Goal: Transaction & Acquisition: Purchase product/service

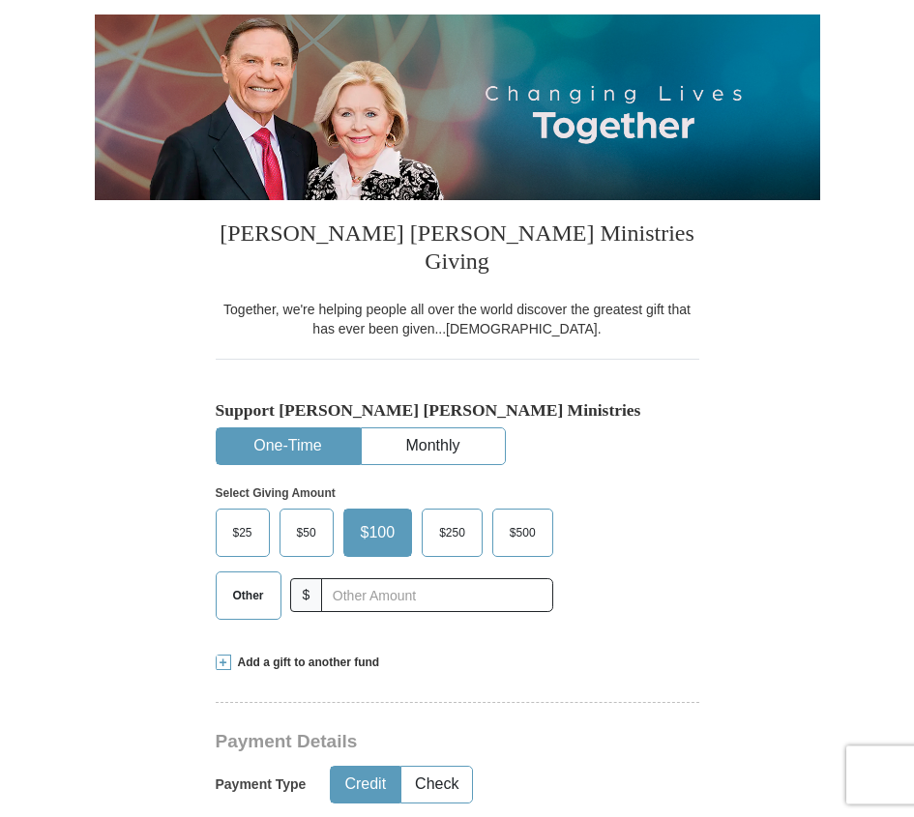
scroll to position [382, 0]
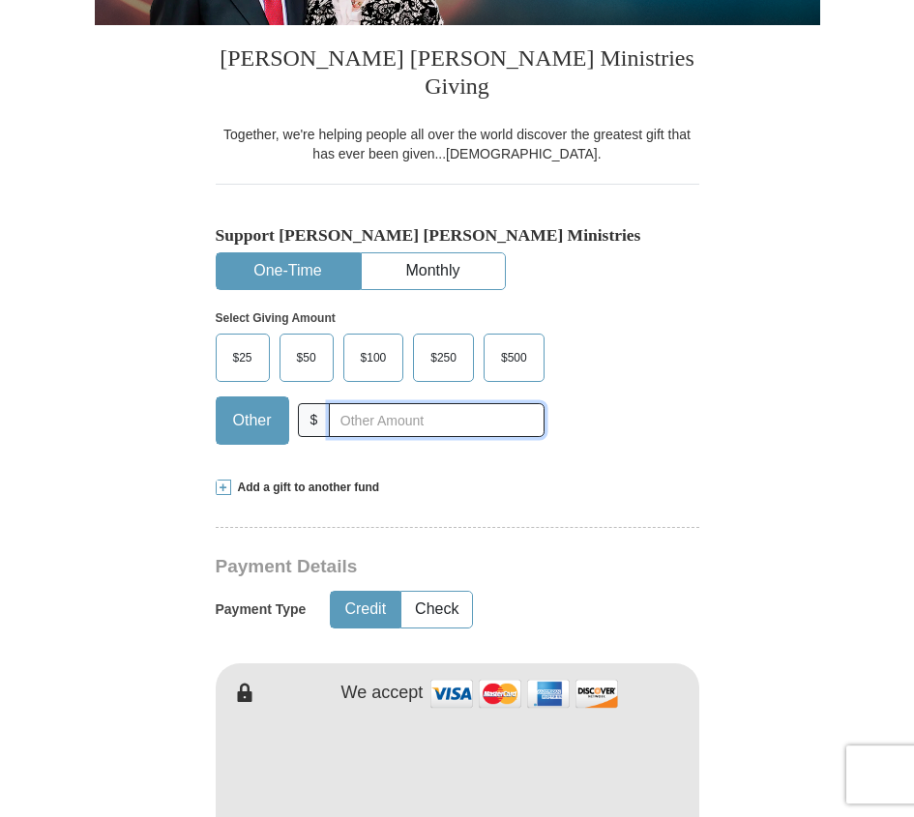
click at [359, 403] on input "text" at bounding box center [436, 420] width 215 height 34
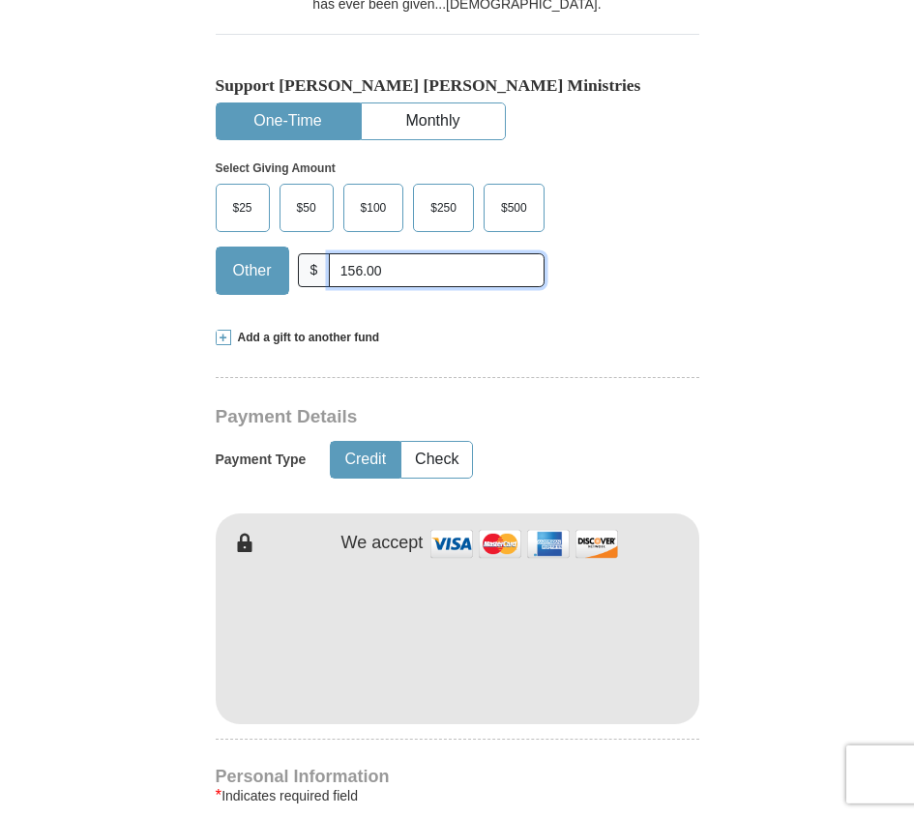
type input "156.00"
click at [331, 330] on span "Add a gift to another fund" at bounding box center [305, 338] width 149 height 16
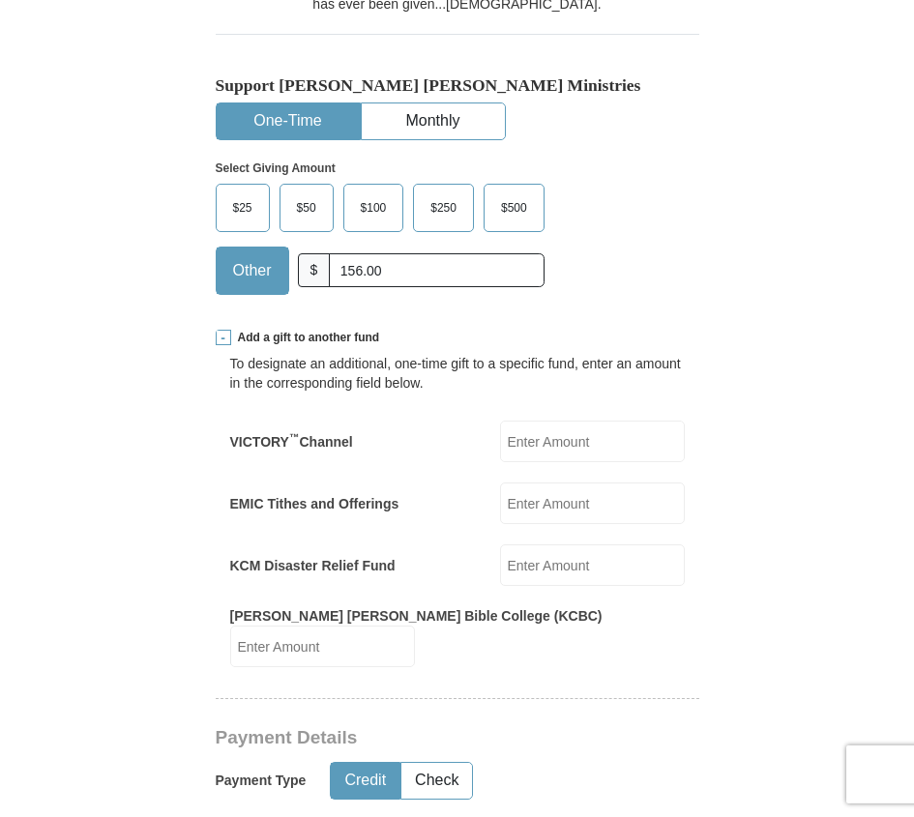
click at [553, 544] on input "KCM Disaster Relief Fund" at bounding box center [592, 565] width 185 height 42
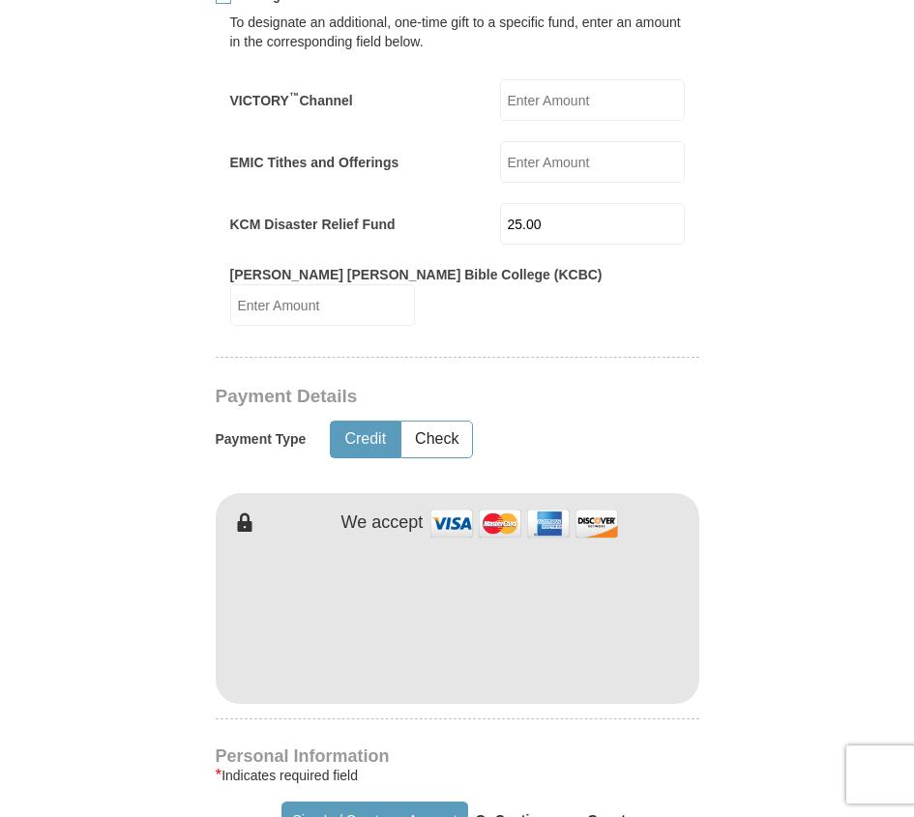
scroll to position [1020, 0]
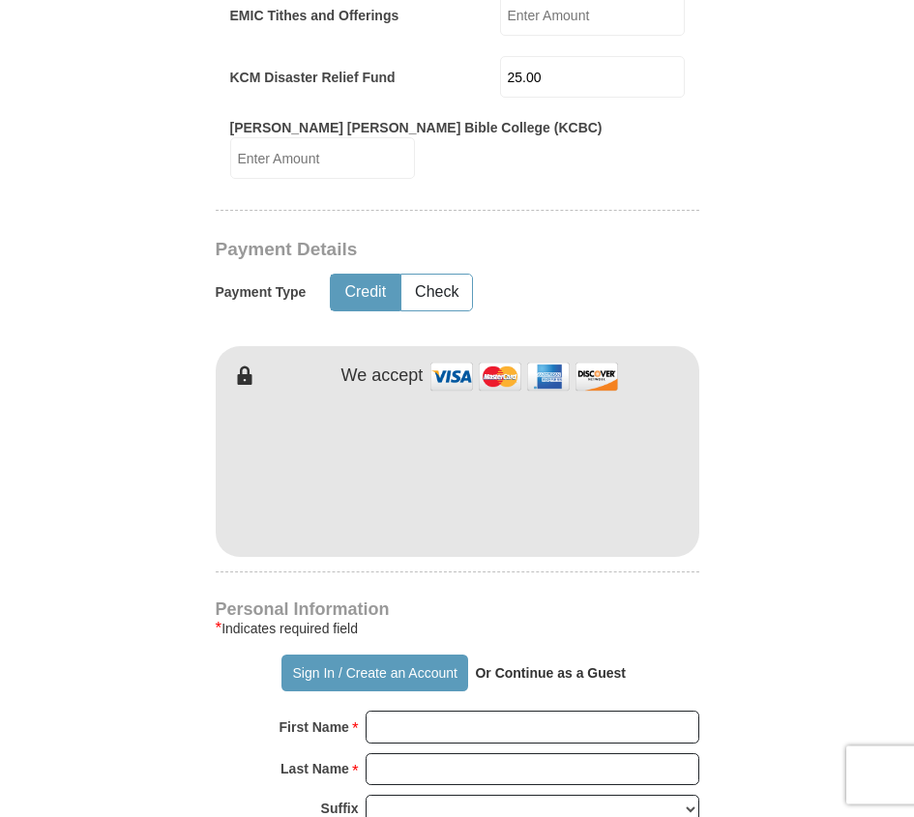
type input "25.00"
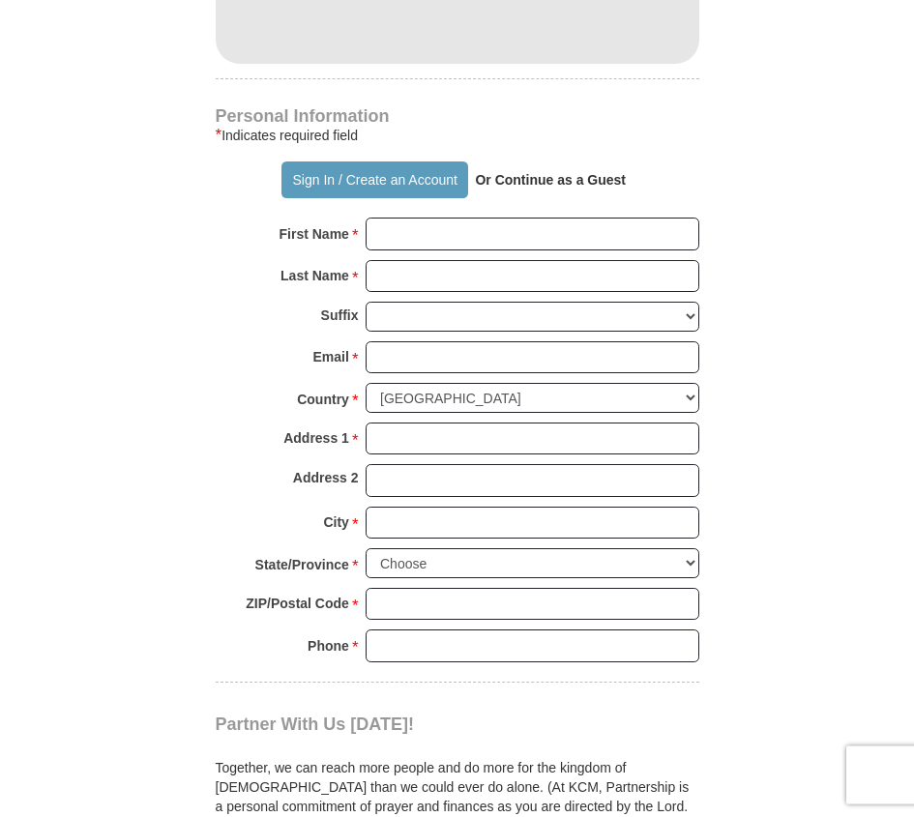
scroll to position [1506, 0]
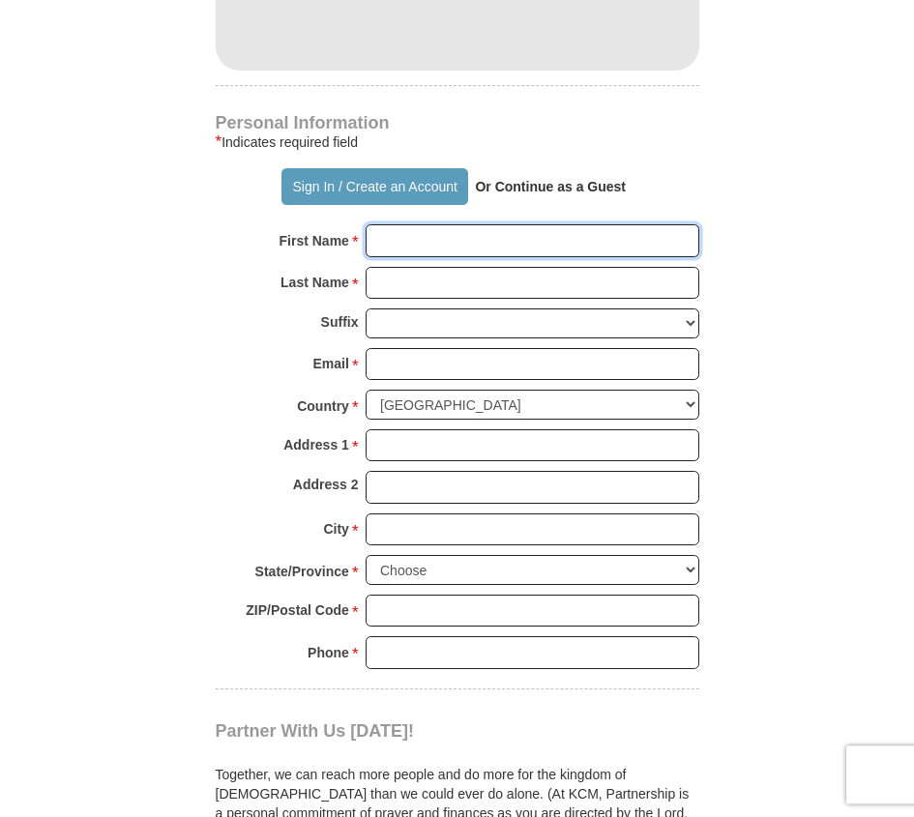
click at [409, 224] on input "First Name *" at bounding box center [532, 240] width 334 height 33
click at [405, 224] on input "First Name *" at bounding box center [532, 240] width 334 height 33
type input "Jan"
click at [387, 267] on input "Last Name *" at bounding box center [532, 283] width 334 height 33
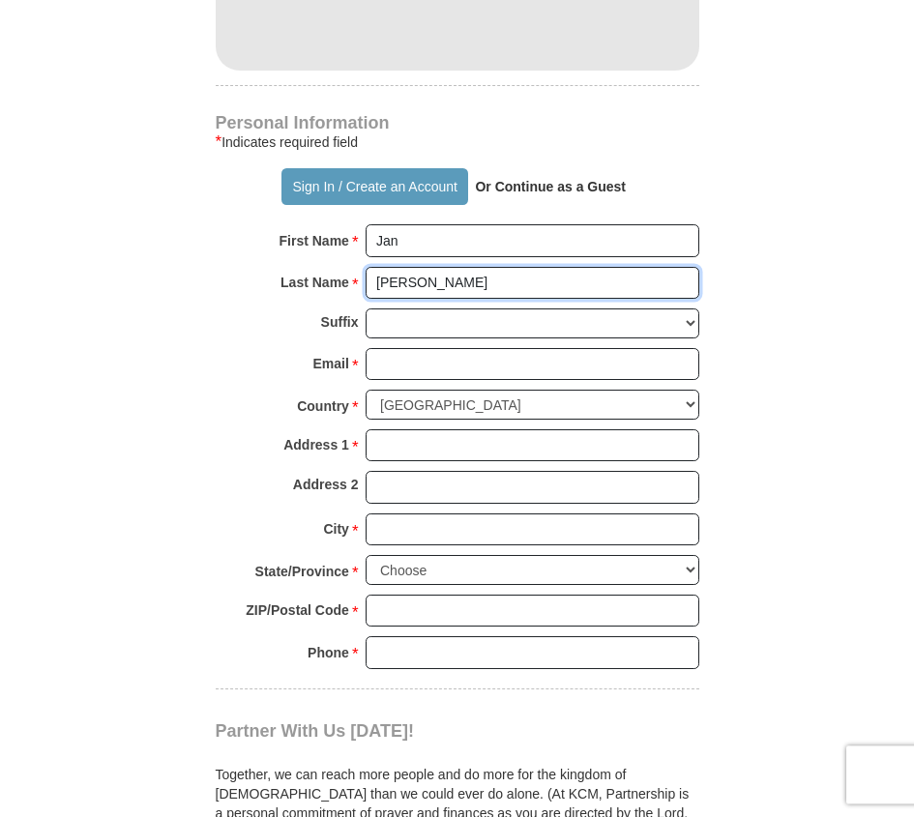
type input "[PERSON_NAME]"
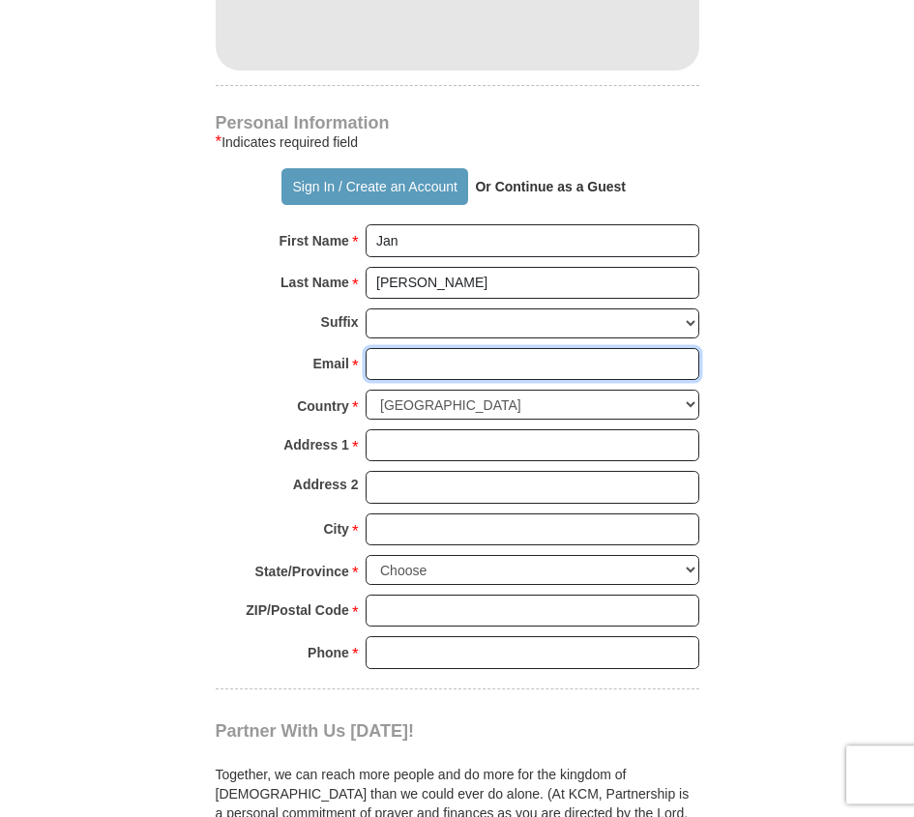
click at [389, 348] on input "Email *" at bounding box center [532, 364] width 334 height 33
type input "[EMAIL_ADDRESS][DOMAIN_NAME]"
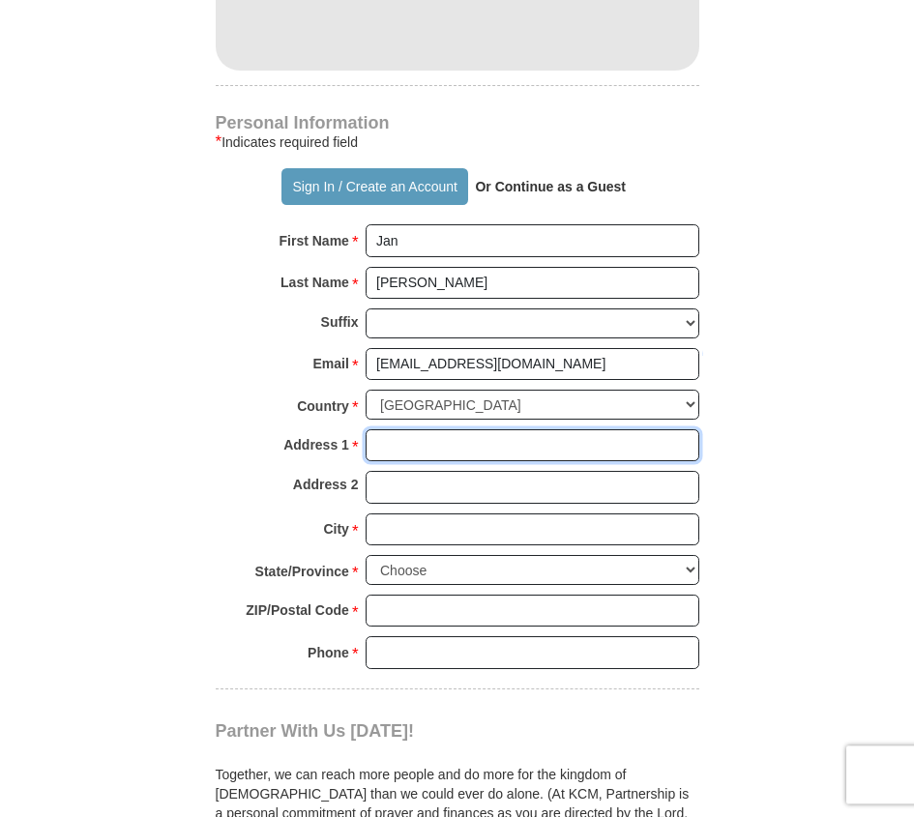
click at [403, 429] on input "Address 1 *" at bounding box center [532, 445] width 334 height 33
type input "[STREET_ADDRESS]"
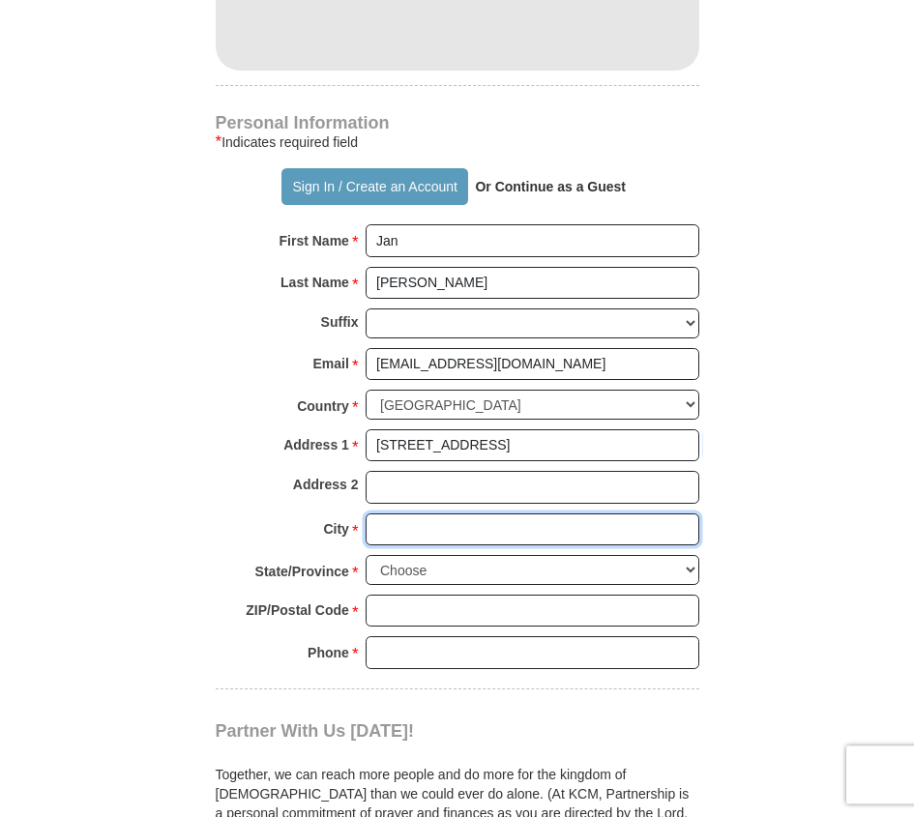
click at [398, 513] on input "City *" at bounding box center [532, 529] width 334 height 33
type input "[GEOGRAPHIC_DATA]"
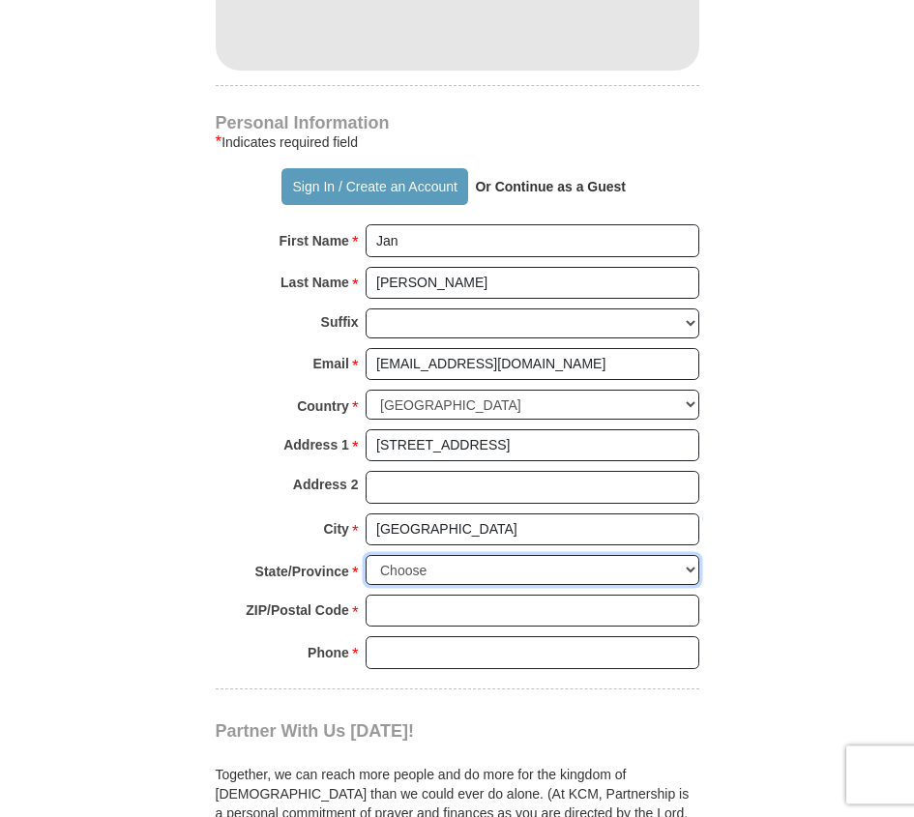
click at [365, 555] on select "Choose [US_STATE] [US_STATE] [US_STATE] [US_STATE] [US_STATE] Armed Forces Amer…" at bounding box center [532, 570] width 334 height 30
select select "[GEOGRAPHIC_DATA]"
click option "[US_STATE]" at bounding box center [0, 0] width 0 height 0
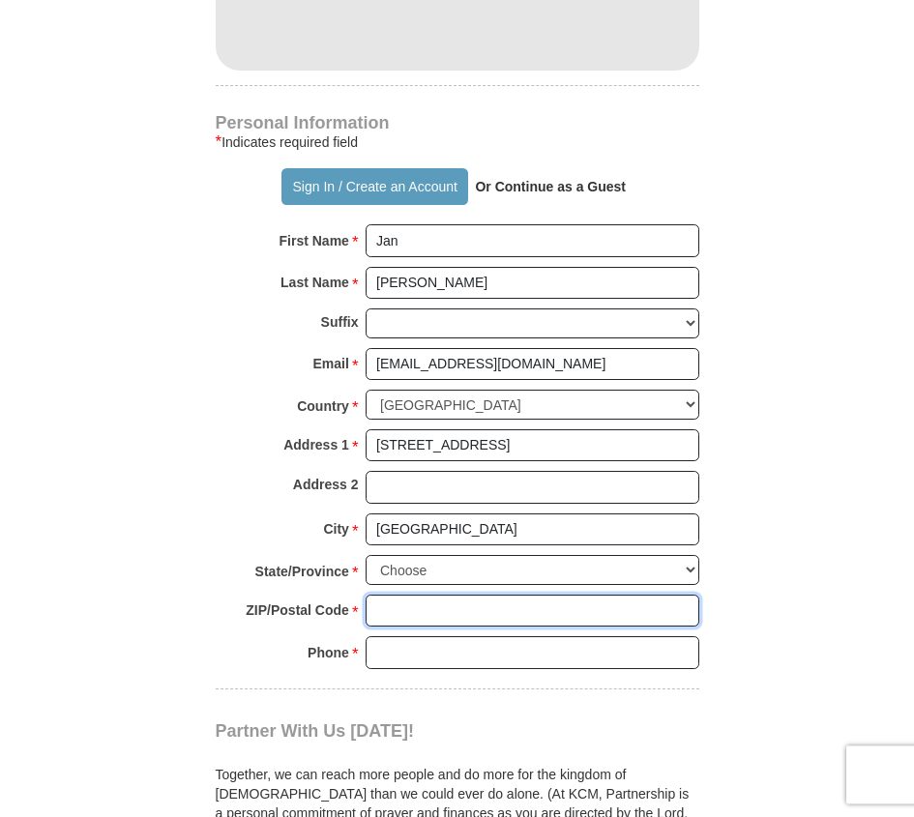
click at [387, 595] on input "ZIP/Postal Code *" at bounding box center [532, 611] width 334 height 33
type input "77077"
click at [392, 636] on input "Phone * *" at bounding box center [532, 652] width 334 height 33
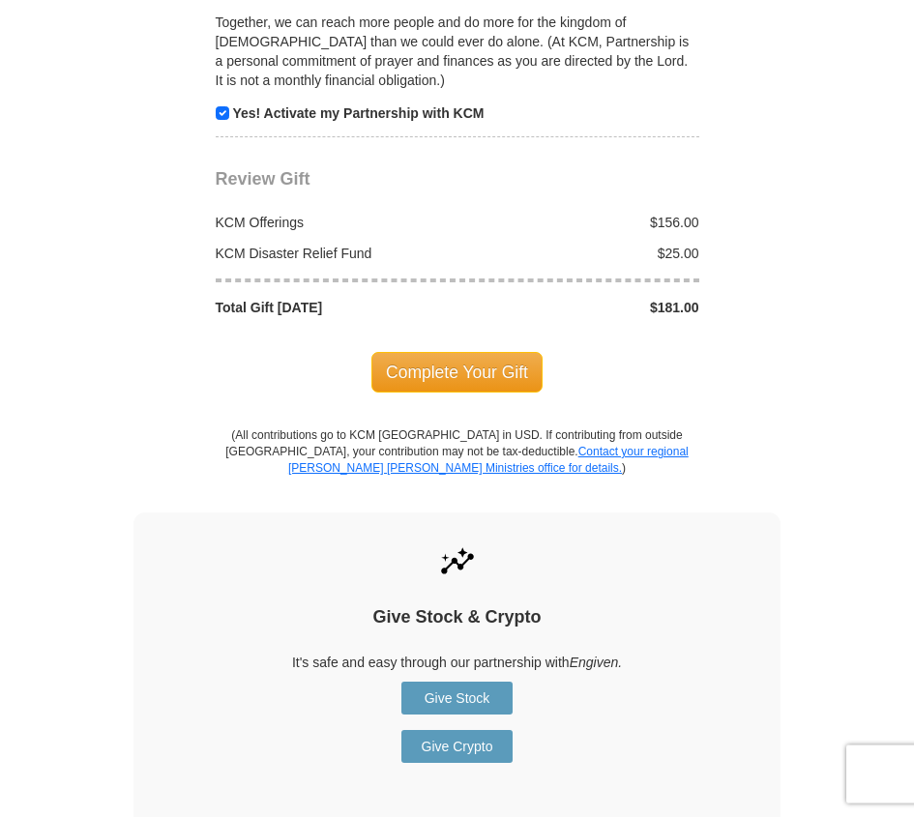
scroll to position [2359, 0]
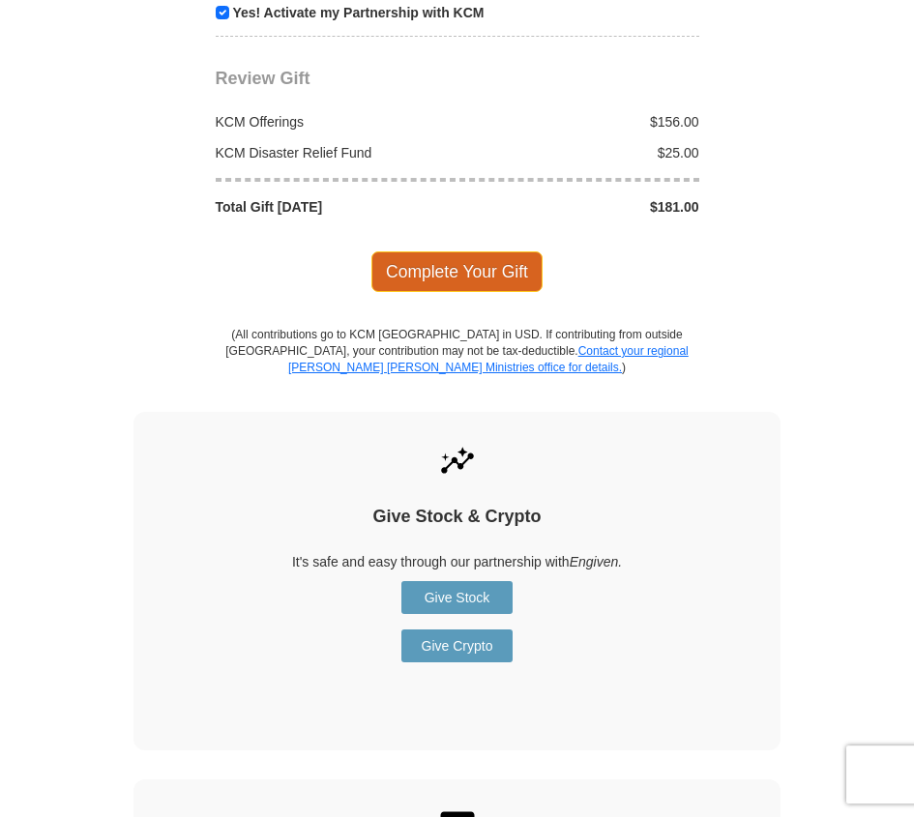
type input "2814975329"
click at [432, 251] on span "Complete Your Gift" at bounding box center [456, 271] width 171 height 41
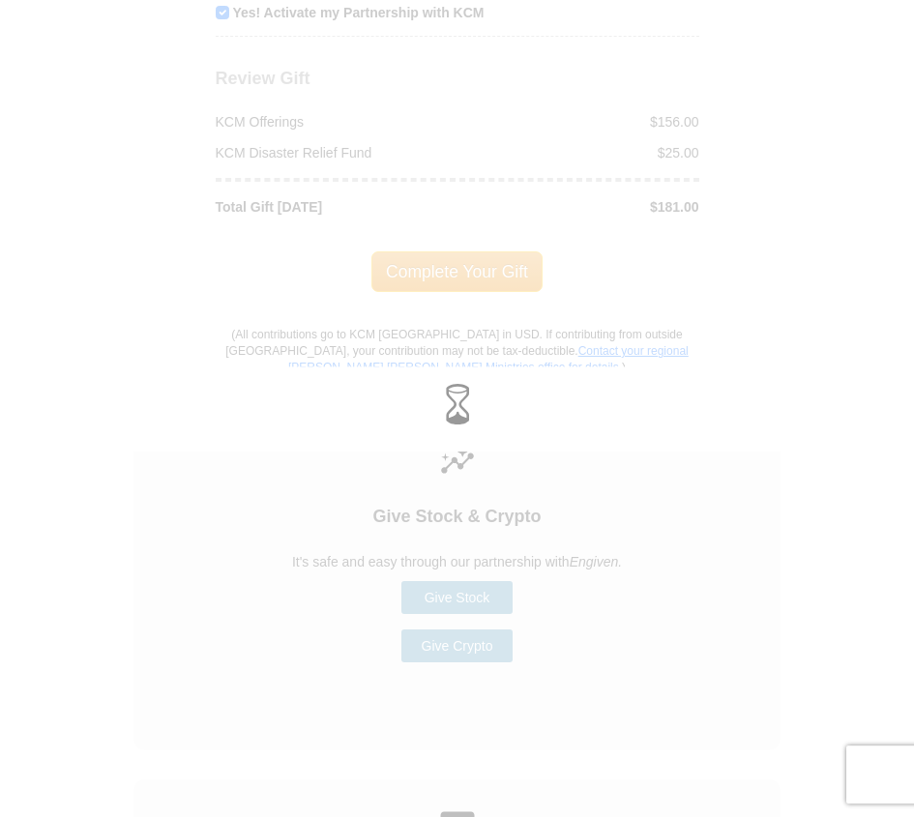
click at [96, 593] on div at bounding box center [457, 408] width 914 height 817
